Goal: Information Seeking & Learning: Learn about a topic

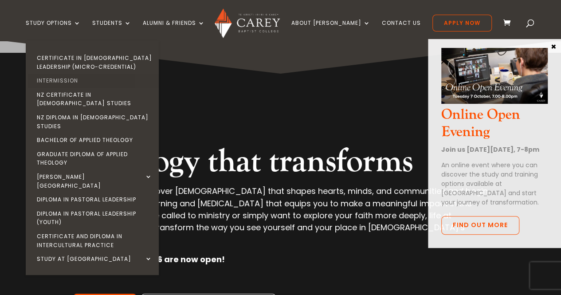
click at [71, 82] on link "Intermission" at bounding box center [94, 81] width 133 height 14
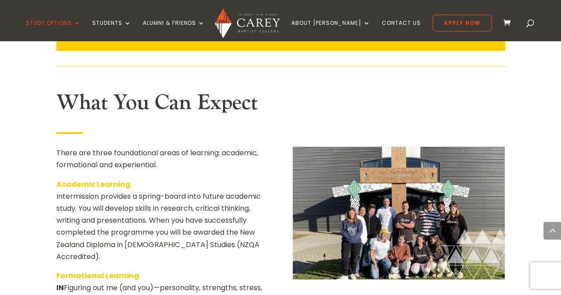
scroll to position [1337, 0]
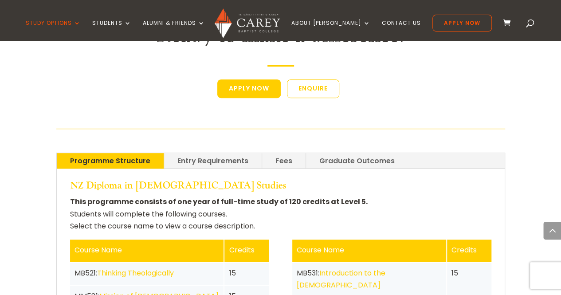
scroll to position [1904, 0]
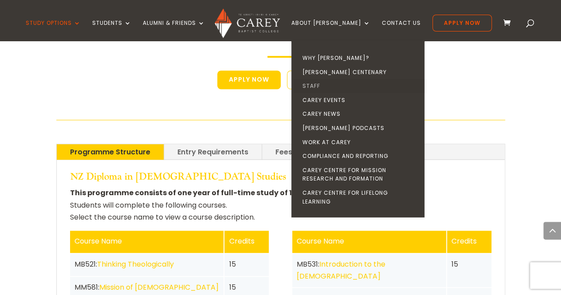
click at [327, 84] on link "Staff" at bounding box center [360, 86] width 133 height 14
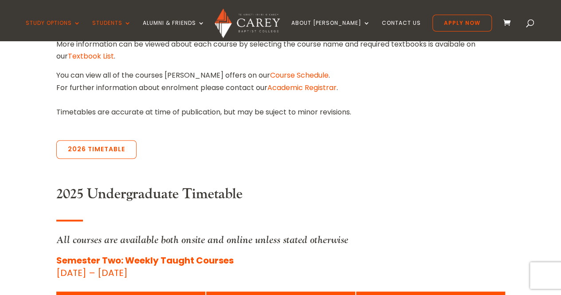
scroll to position [314, 0]
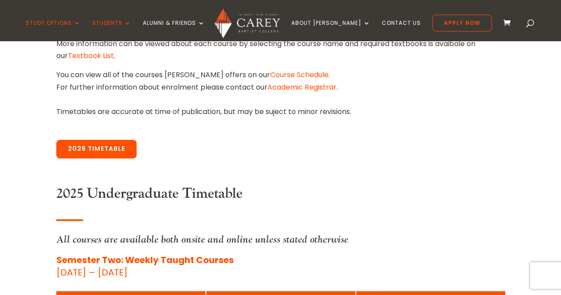
click at [98, 149] on link "2026 Timetable" at bounding box center [96, 149] width 80 height 19
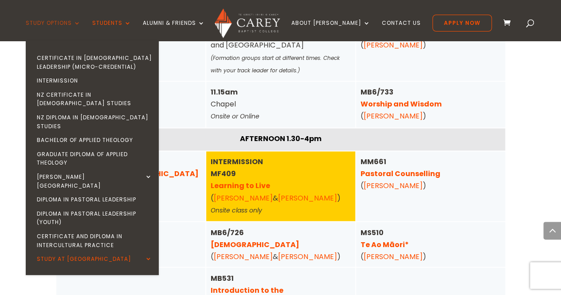
scroll to position [646, 0]
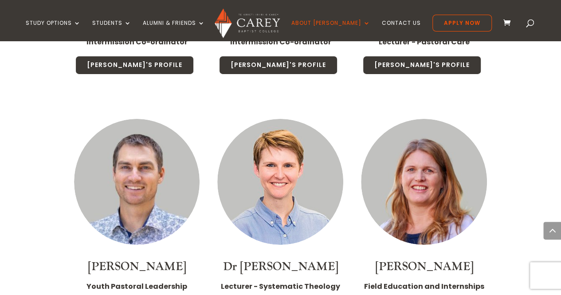
scroll to position [1475, 0]
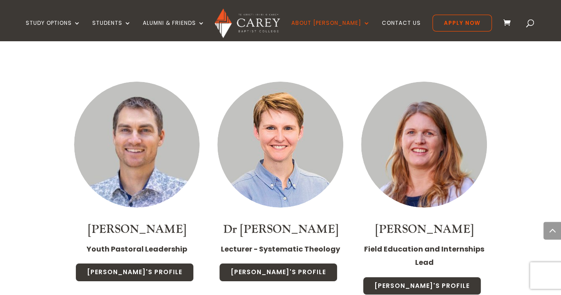
drag, startPoint x: 51, startPoint y: 105, endPoint x: 46, endPoint y: 47, distance: 58.9
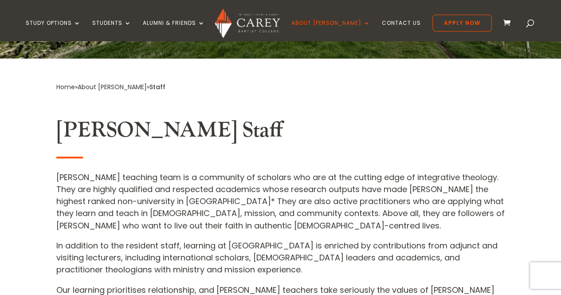
scroll to position [0, 0]
